Goal: Task Accomplishment & Management: Manage account settings

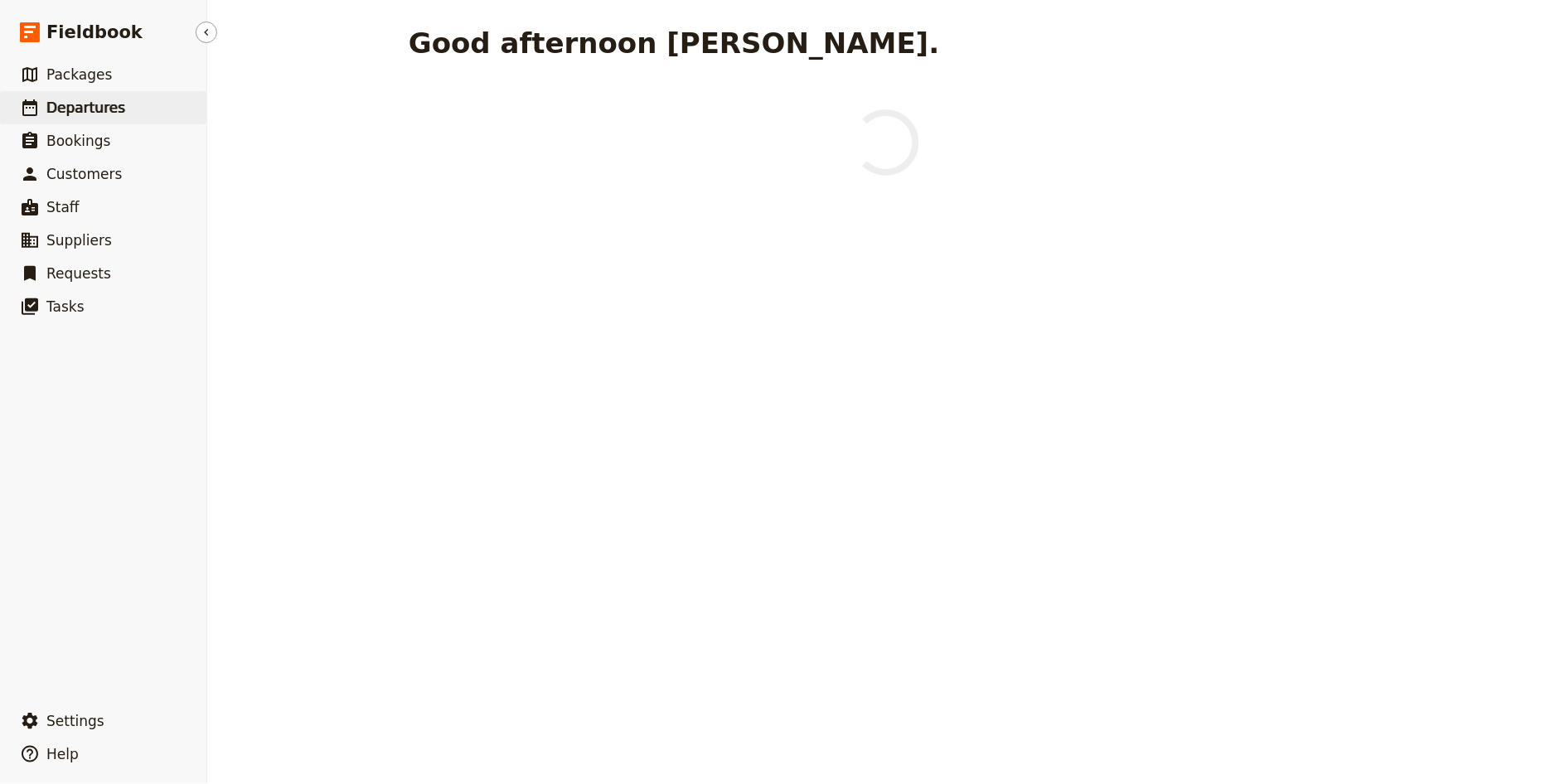
click at [93, 109] on span "Departures" at bounding box center [86, 107] width 79 height 17
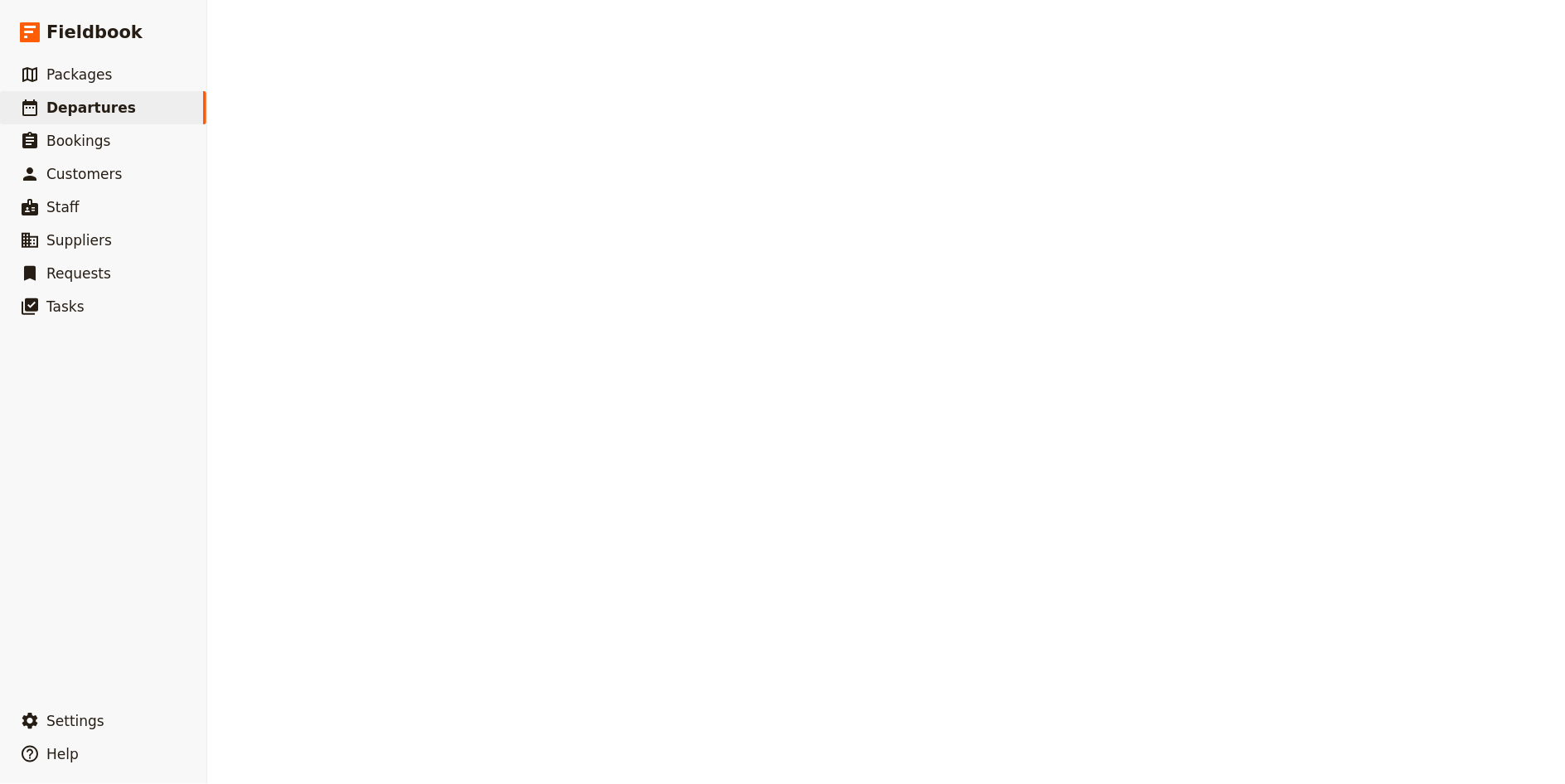
select select "UPDATED_AT"
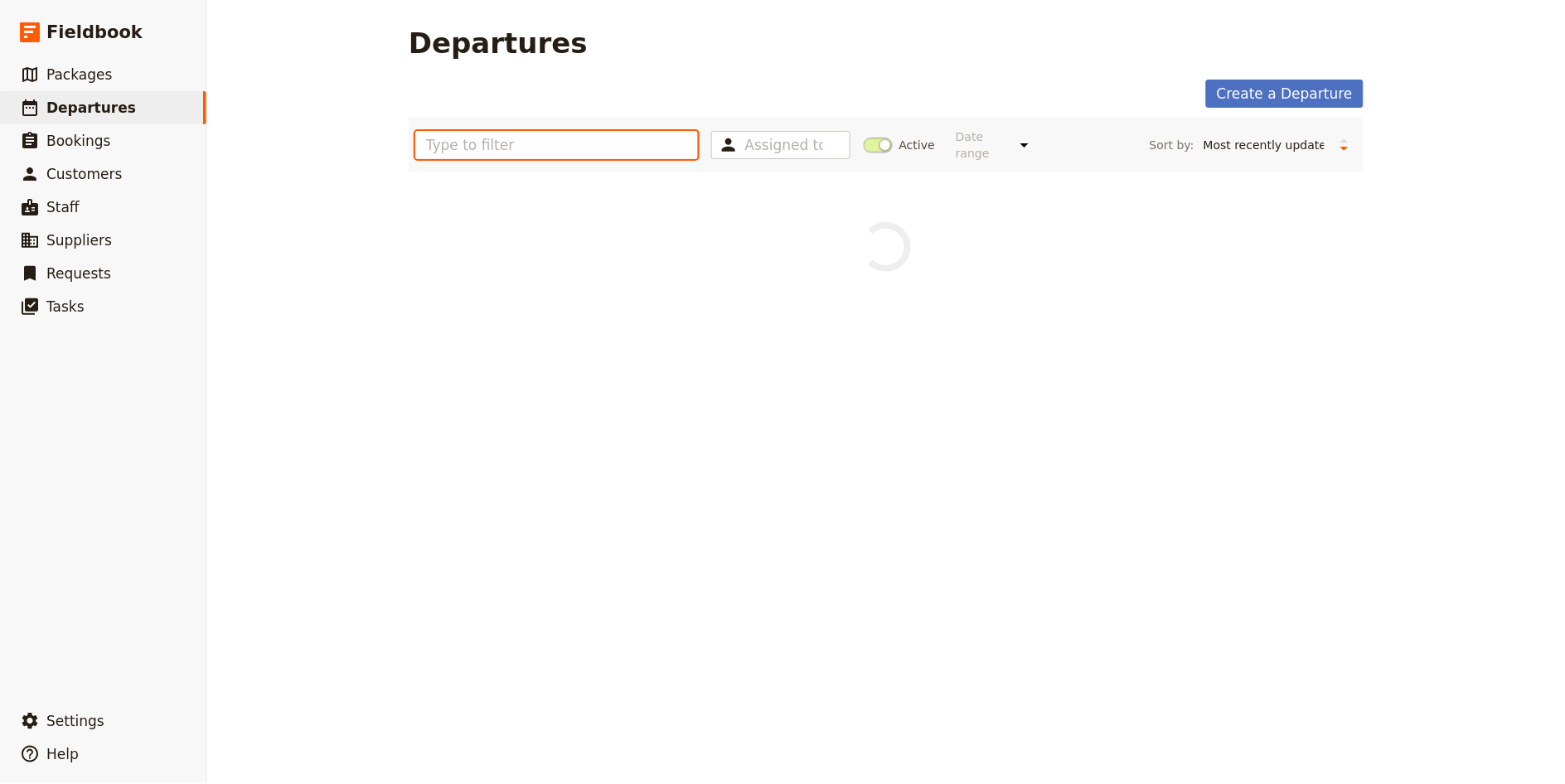
click at [467, 141] on input "text" at bounding box center [557, 145] width 283 height 28
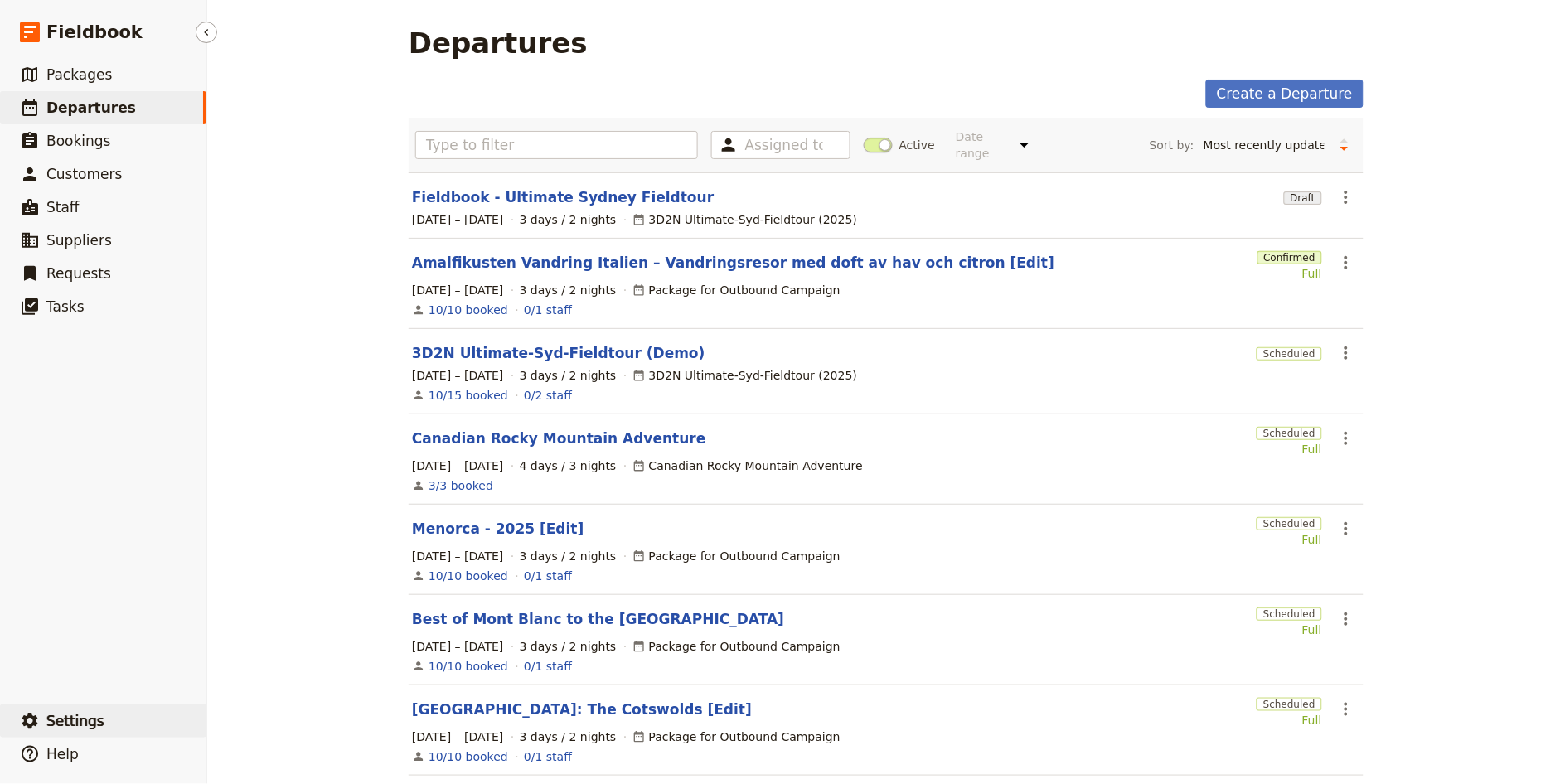
click at [140, 728] on button "​ Settings" at bounding box center [103, 721] width 206 height 33
click at [272, 684] on span "Your organization" at bounding box center [273, 676] width 100 height 17
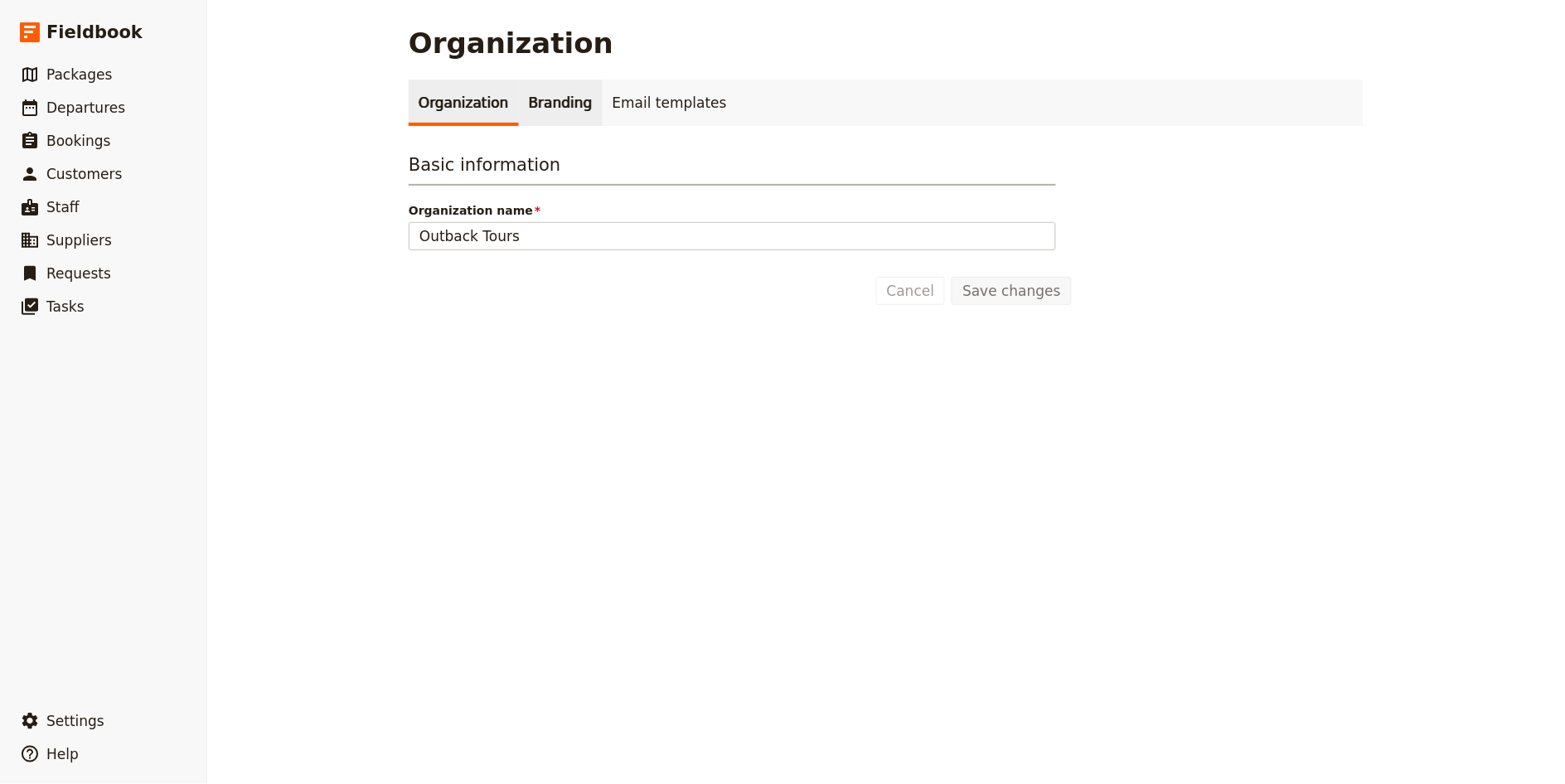
click at [536, 107] on link "Branding" at bounding box center [561, 103] width 83 height 47
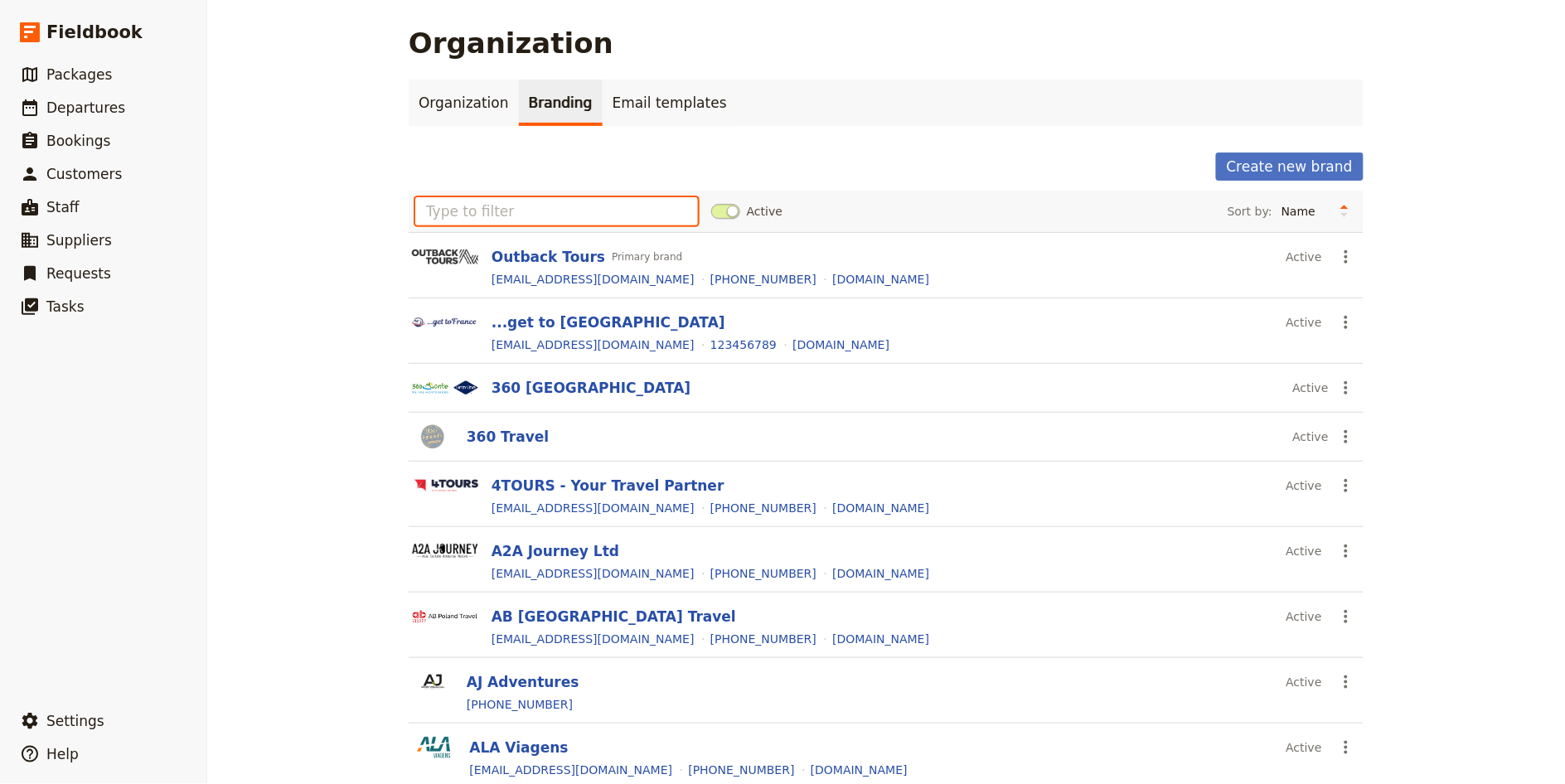
click at [523, 211] on input "text" at bounding box center [557, 211] width 283 height 28
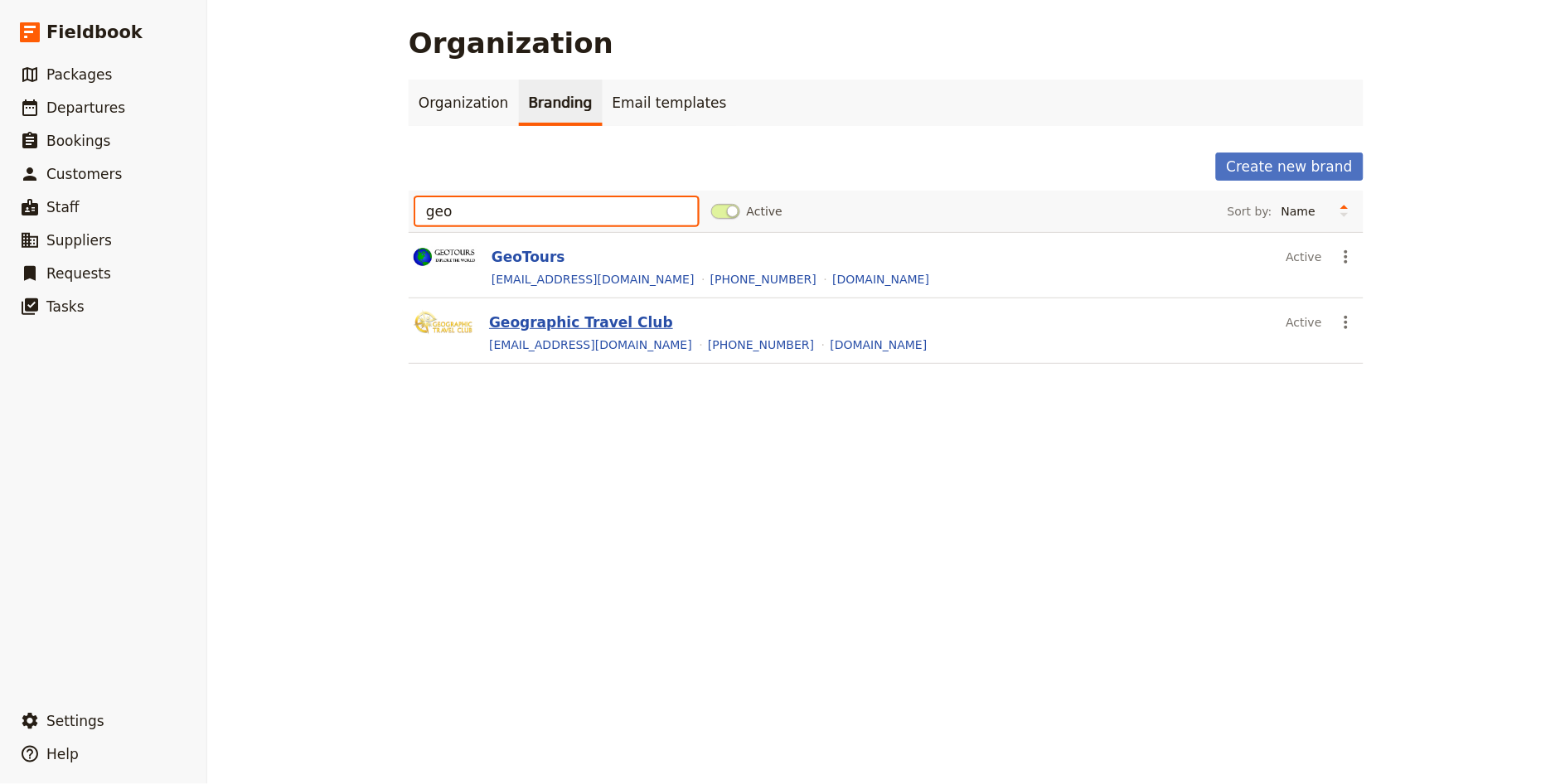
type input "geo"
click at [576, 315] on button "Geographic Travel Club" at bounding box center [581, 323] width 184 height 20
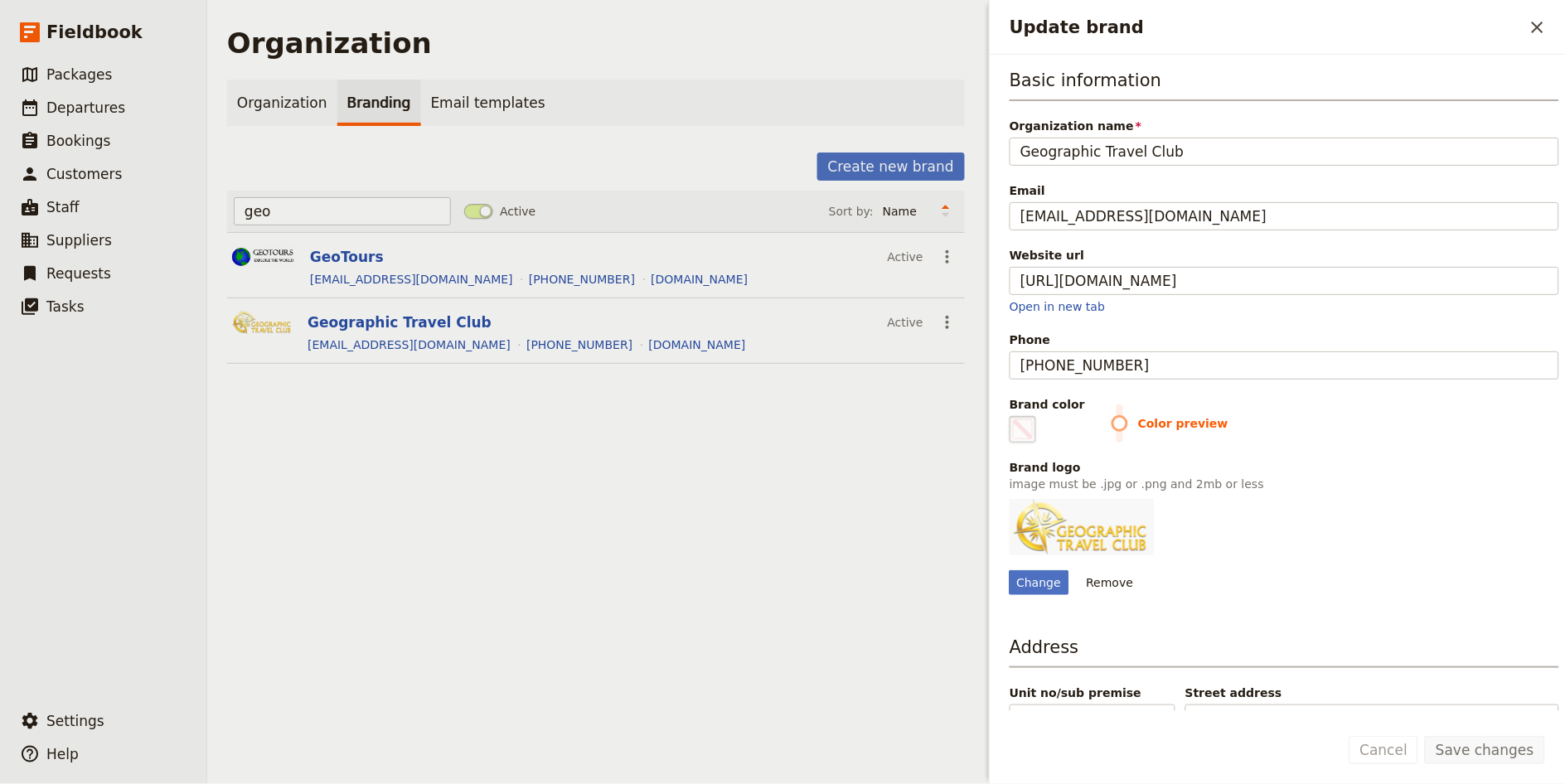
click at [1035, 418] on fieldset "#000000" at bounding box center [1023, 429] width 27 height 27
click at [1014, 416] on input "#000000" at bounding box center [1013, 415] width 1 height 1
type input "#e3cea1"
drag, startPoint x: 1400, startPoint y: 545, endPoint x: 1404, endPoint y: 556, distance: 11.7
click at [1400, 544] on div "Change Remove" at bounding box center [1284, 547] width 549 height 96
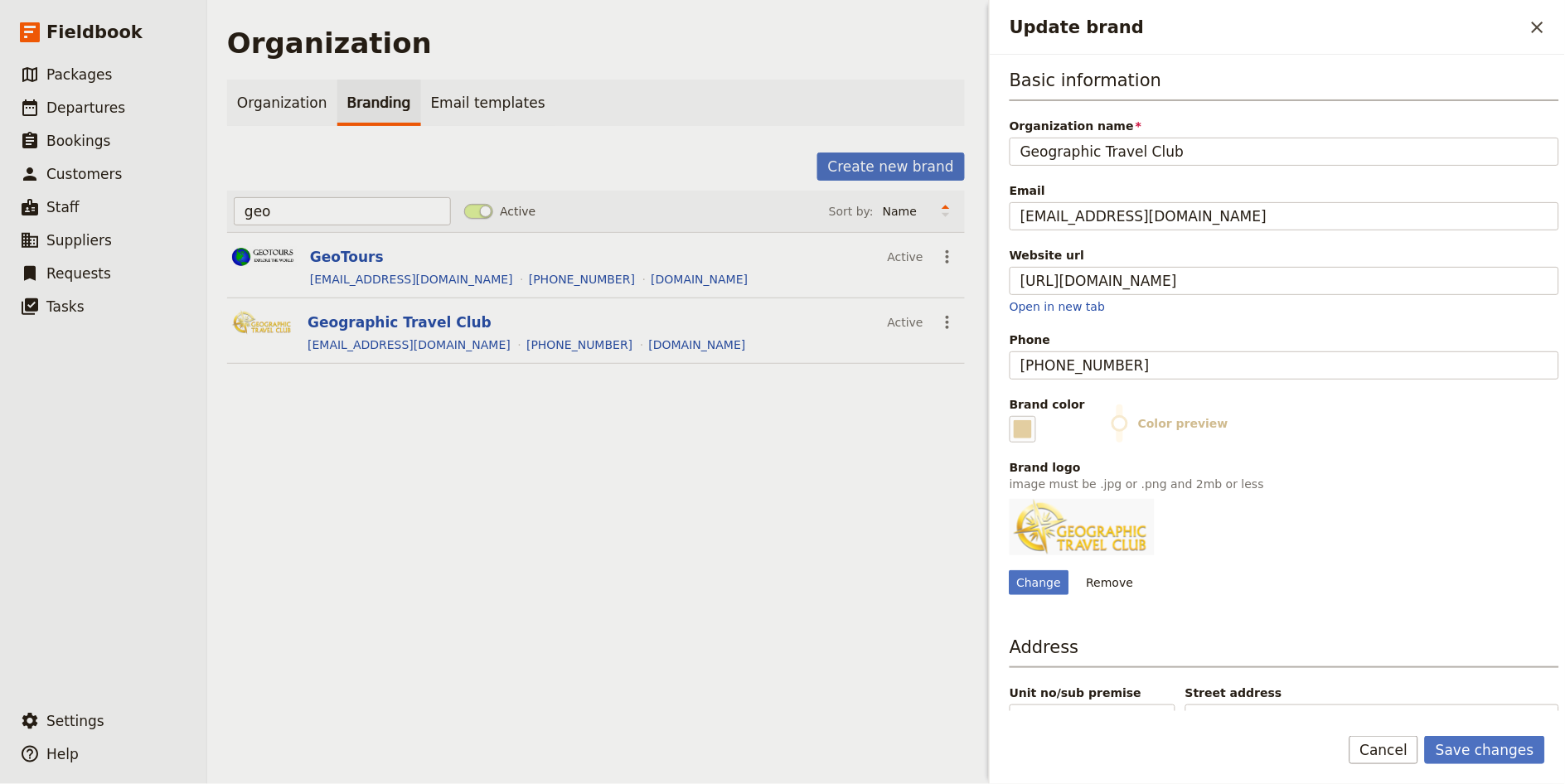
drag, startPoint x: 1511, startPoint y: 777, endPoint x: 1515, endPoint y: 764, distance: 13.6
click at [1511, 775] on div "Save changes Cancel" at bounding box center [1277, 760] width 575 height 48
click at [1515, 763] on div "Save changes Cancel" at bounding box center [1447, 750] width 195 height 28
click at [1514, 759] on button "Save changes" at bounding box center [1485, 750] width 120 height 28
